Goal: Task Accomplishment & Management: Complete application form

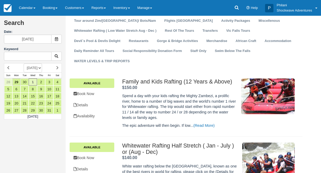
scroll to position [17, 0]
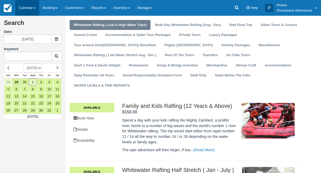
click at [35, 6] on link "Calendar" at bounding box center [27, 8] width 24 height 16
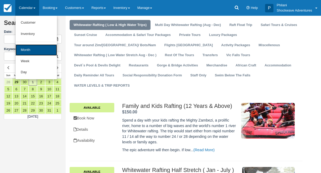
click at [34, 47] on link "Month" at bounding box center [35, 49] width 41 height 11
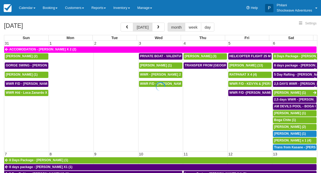
select select
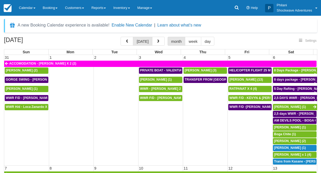
select select
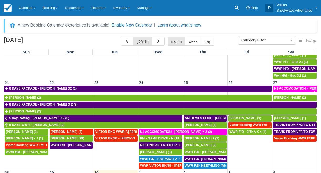
scroll to position [222, 0]
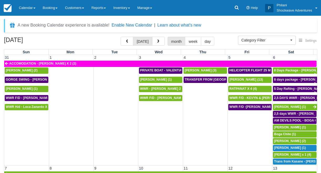
select select
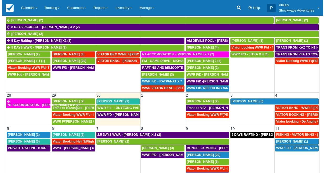
scroll to position [64, 0]
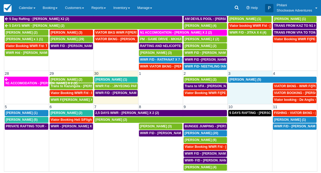
click at [242, 90] on td at bounding box center [250, 93] width 45 height 20
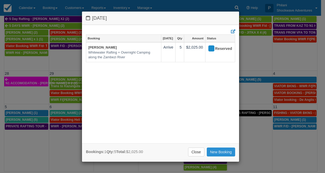
click at [221, 151] on link "New Booking" at bounding box center [221, 152] width 29 height 9
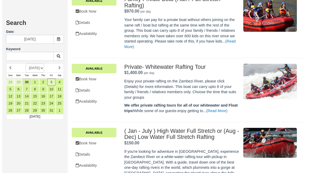
scroll to position [294, 0]
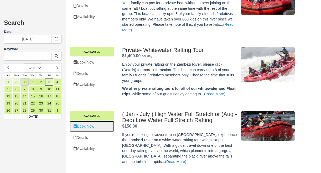
click at [99, 127] on link "Book Now" at bounding box center [92, 126] width 45 height 11
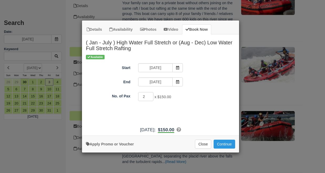
click at [149, 95] on input "2" at bounding box center [145, 96] width 15 height 9
click at [149, 96] on input "3" at bounding box center [145, 96] width 15 height 9
click at [149, 97] on input "4" at bounding box center [145, 96] width 15 height 9
type input "5"
click at [149, 97] on input "5" at bounding box center [145, 96] width 15 height 9
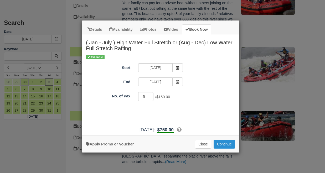
click at [228, 145] on button "Continue" at bounding box center [224, 144] width 22 height 9
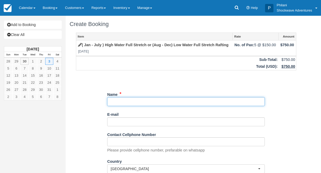
click at [135, 102] on input "Name" at bounding box center [186, 101] width 158 height 9
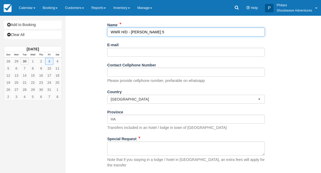
scroll to position [84, 0]
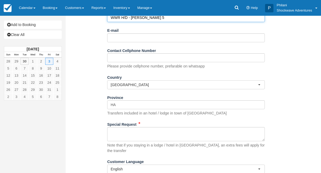
type input "WWR H/D - ALEX X 5"
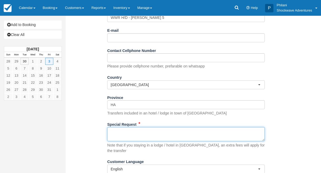
click at [143, 134] on textarea "Special Request" at bounding box center [186, 134] width 158 height 14
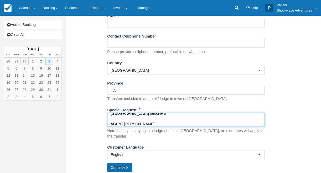
type textarea "SHEARWATER VILLAGE 0800HRS AGENT CORNELIUS"
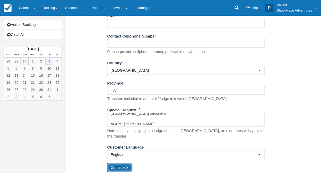
click at [123, 165] on button "Continue" at bounding box center [119, 167] width 25 height 9
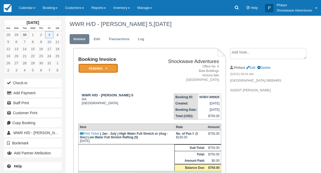
click at [101, 69] on em "Pending" at bounding box center [97, 68] width 39 height 9
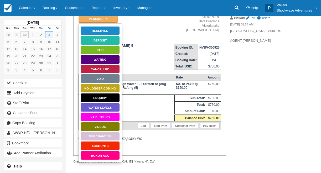
scroll to position [41, 0]
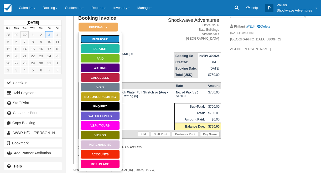
click at [103, 41] on link "Reserved" at bounding box center [99, 39] width 39 height 9
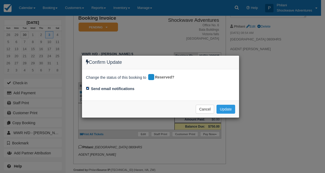
click at [88, 88] on input "Send email notifications" at bounding box center [87, 88] width 3 height 3
checkbox input "false"
drag, startPoint x: 228, startPoint y: 106, endPoint x: 228, endPoint y: 109, distance: 3.2
click at [228, 106] on button "Update" at bounding box center [225, 109] width 19 height 9
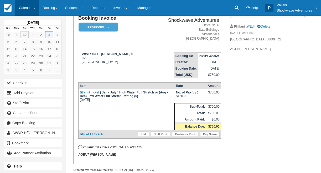
click at [27, 10] on link "Calendar" at bounding box center [27, 8] width 24 height 16
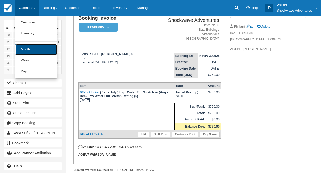
click at [45, 52] on link "Month" at bounding box center [35, 49] width 41 height 11
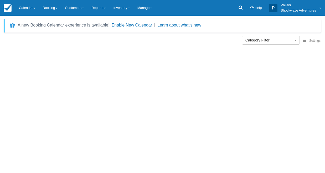
select select
